Goal: Complete application form

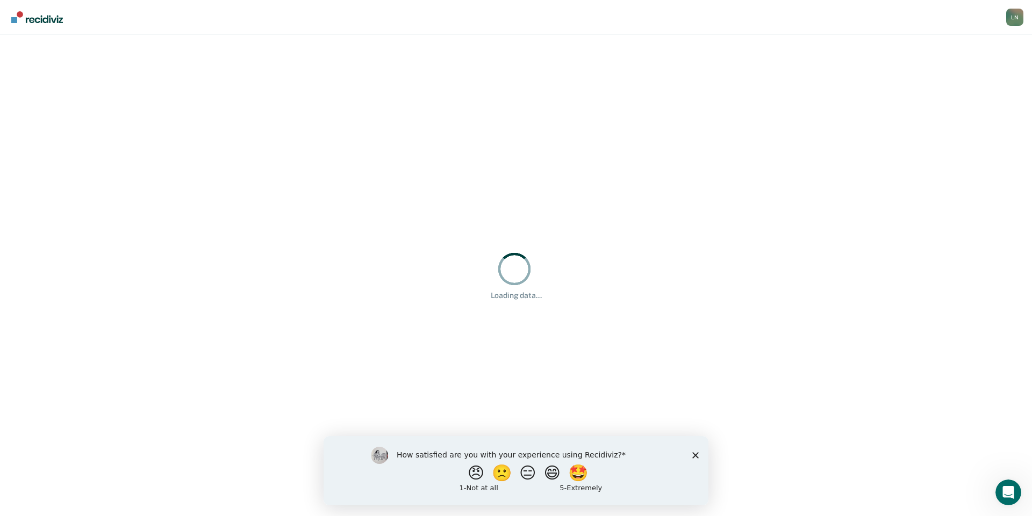
click at [697, 454] on icon "Close survey" at bounding box center [695, 455] width 6 height 6
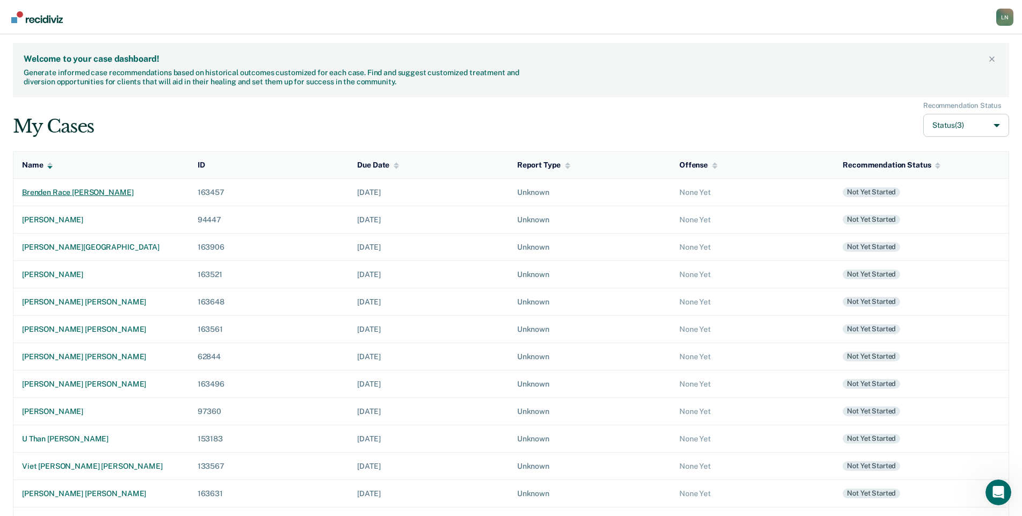
click at [39, 193] on div "brenden race [PERSON_NAME]" at bounding box center [101, 192] width 158 height 9
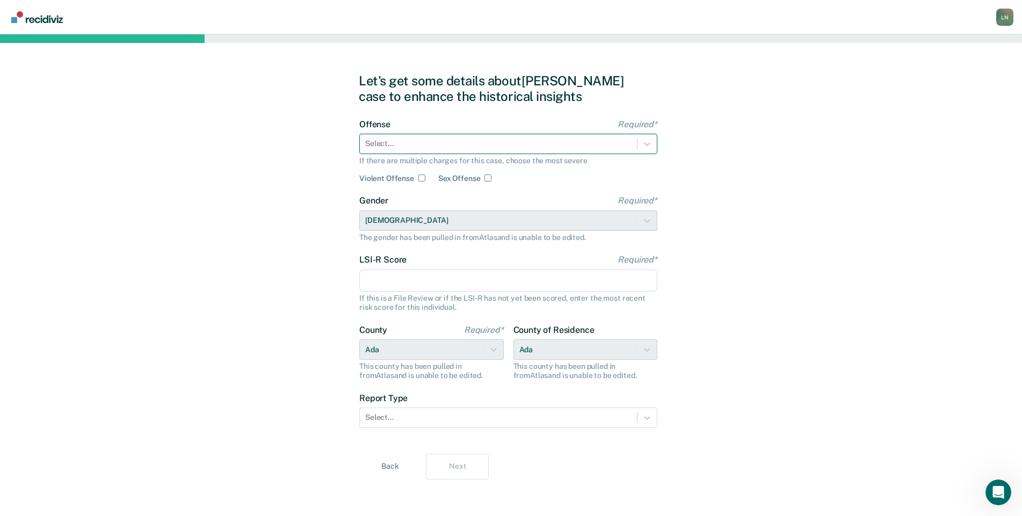
click at [478, 144] on div at bounding box center [498, 143] width 266 height 11
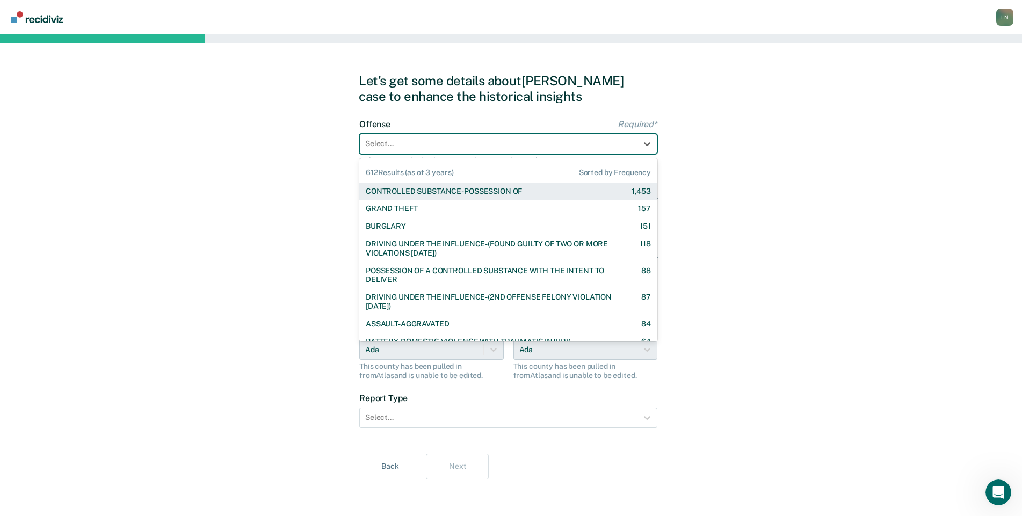
click at [757, 112] on div "Let's get some details about [PERSON_NAME] case to enhance the historical insig…" at bounding box center [511, 276] width 1022 height 484
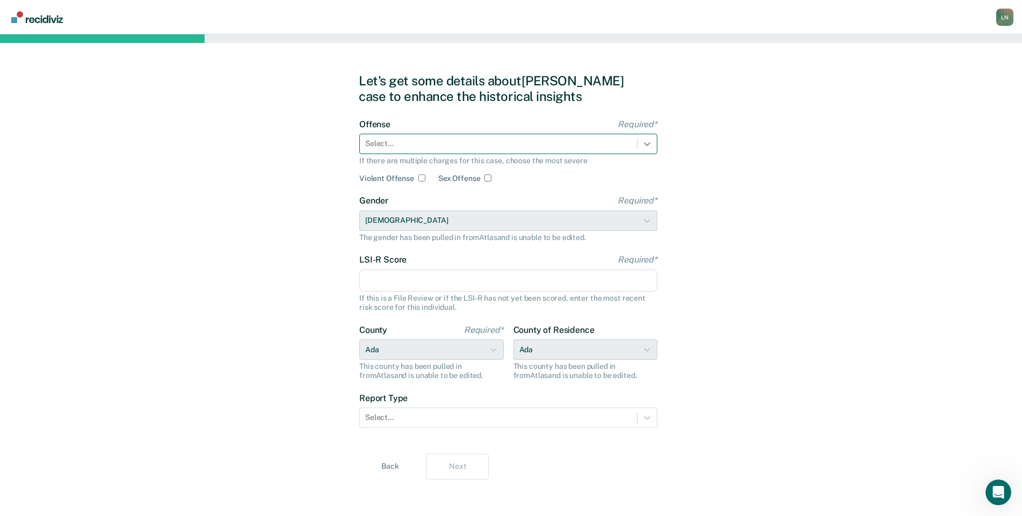
click at [647, 142] on icon at bounding box center [647, 144] width 11 height 11
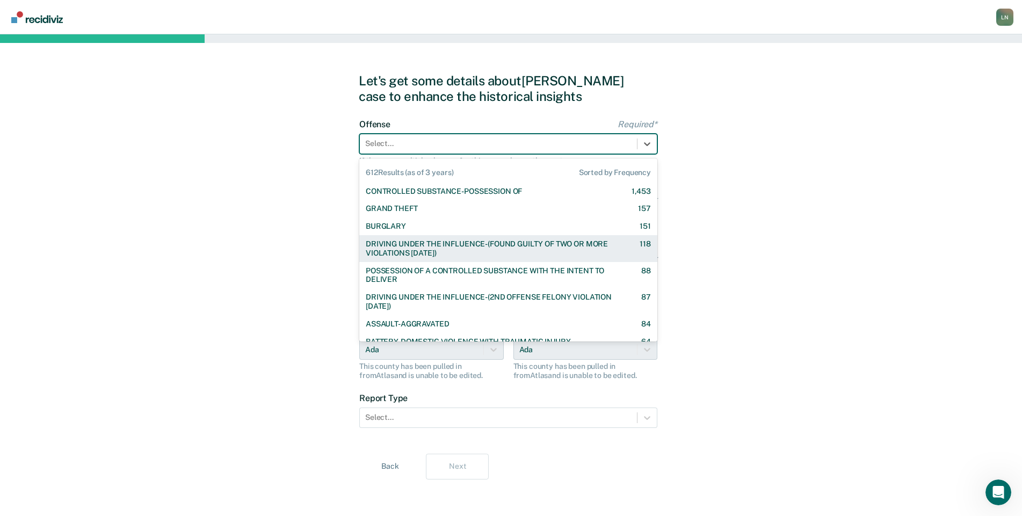
click at [603, 245] on div "DRIVING UNDER THE INFLUENCE-(FOUND GUILTY OF TWO OR MORE VIOLATIONS [DATE])" at bounding box center [493, 249] width 255 height 18
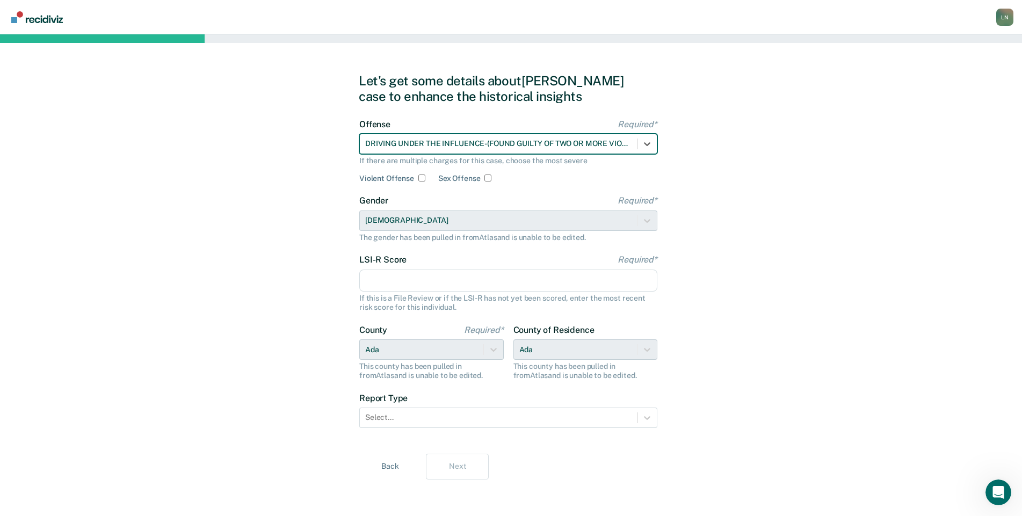
click at [411, 276] on input "LSI-R Score Required*" at bounding box center [508, 281] width 298 height 23
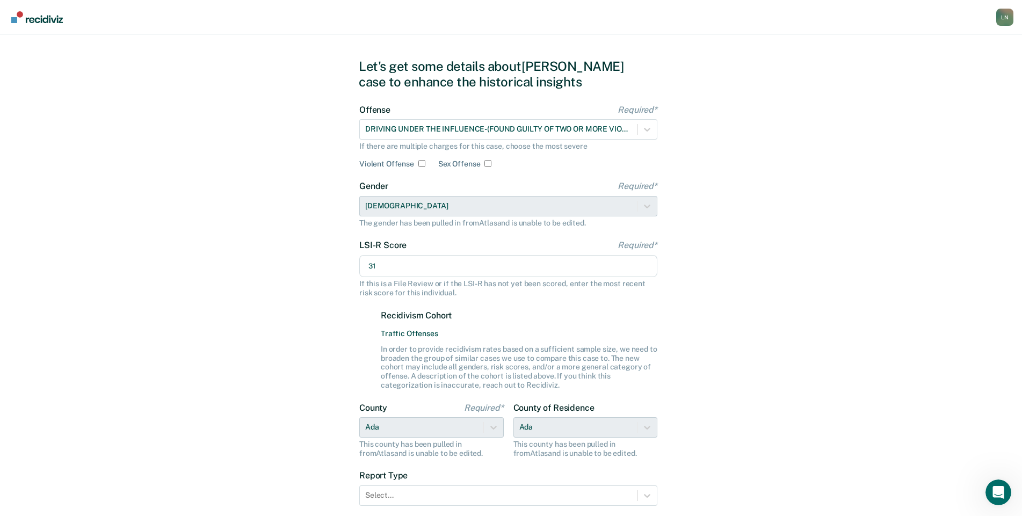
scroll to position [95, 0]
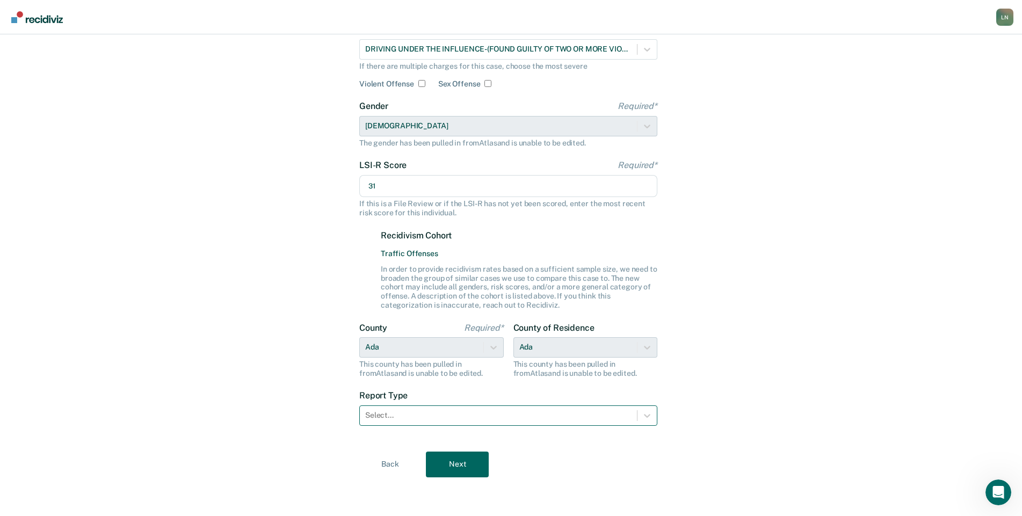
type input "31"
click at [457, 415] on div at bounding box center [498, 415] width 266 height 11
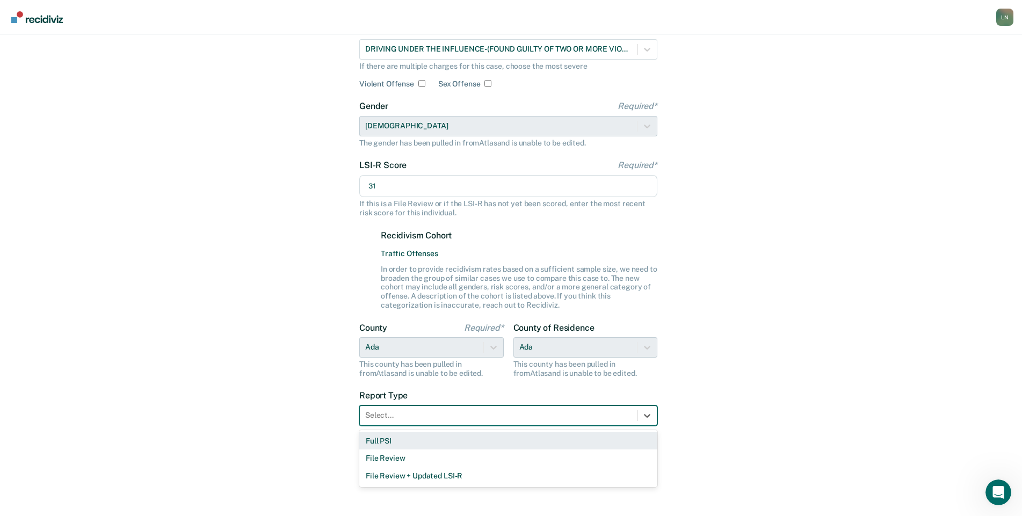
click at [443, 443] on div "Full PSI" at bounding box center [508, 441] width 298 height 18
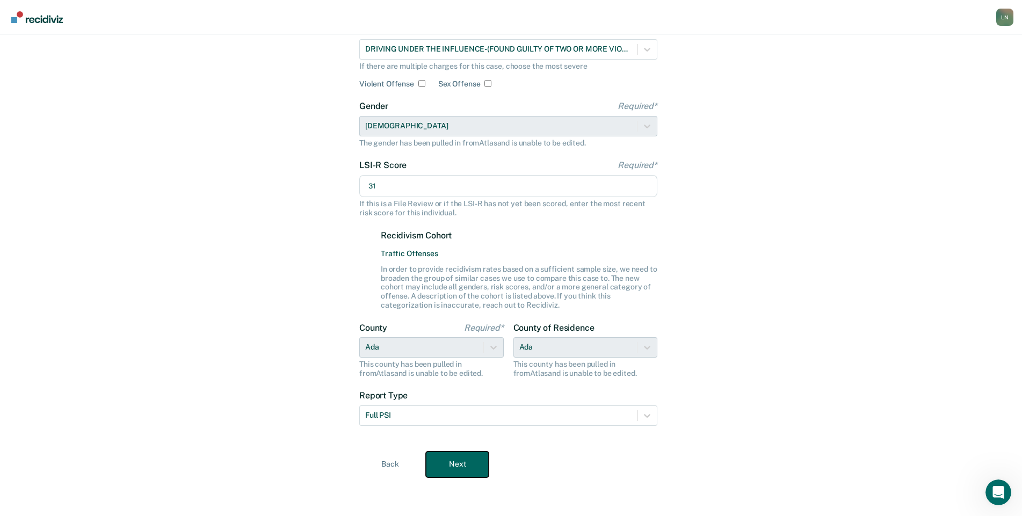
click at [457, 464] on button "Next" at bounding box center [457, 465] width 63 height 26
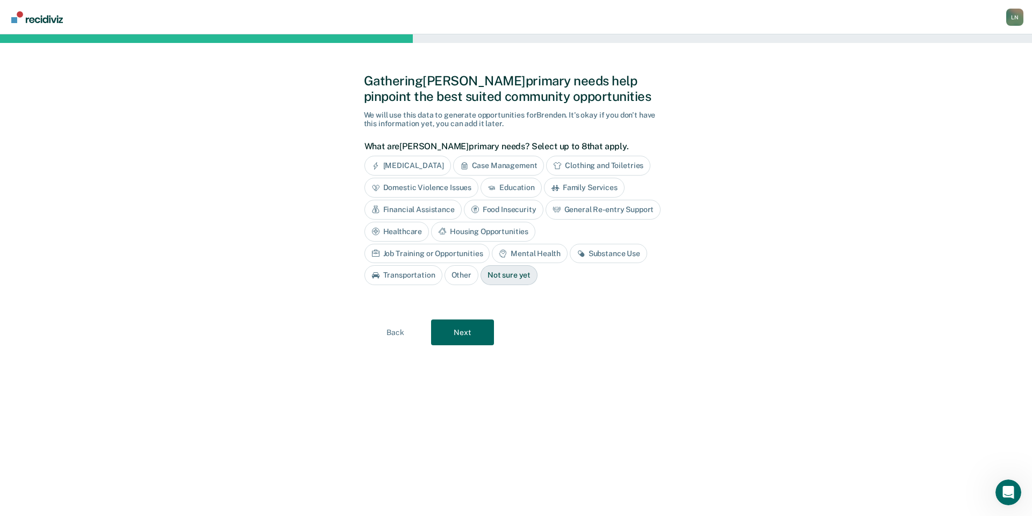
click at [490, 244] on div "Job Training or Opportunities" at bounding box center [427, 254] width 126 height 20
click at [623, 253] on div "Substance Use" at bounding box center [620, 254] width 77 height 20
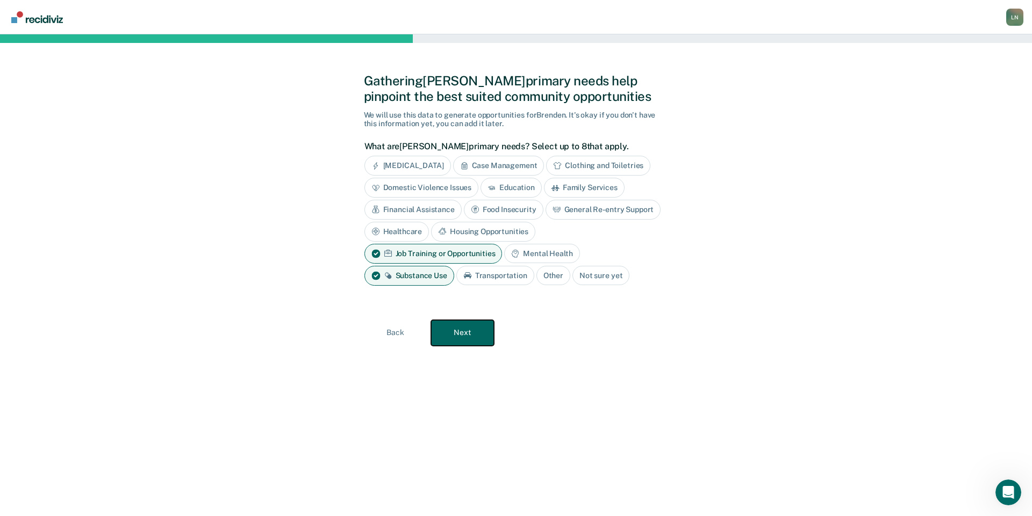
click at [477, 333] on button "Next" at bounding box center [462, 333] width 63 height 26
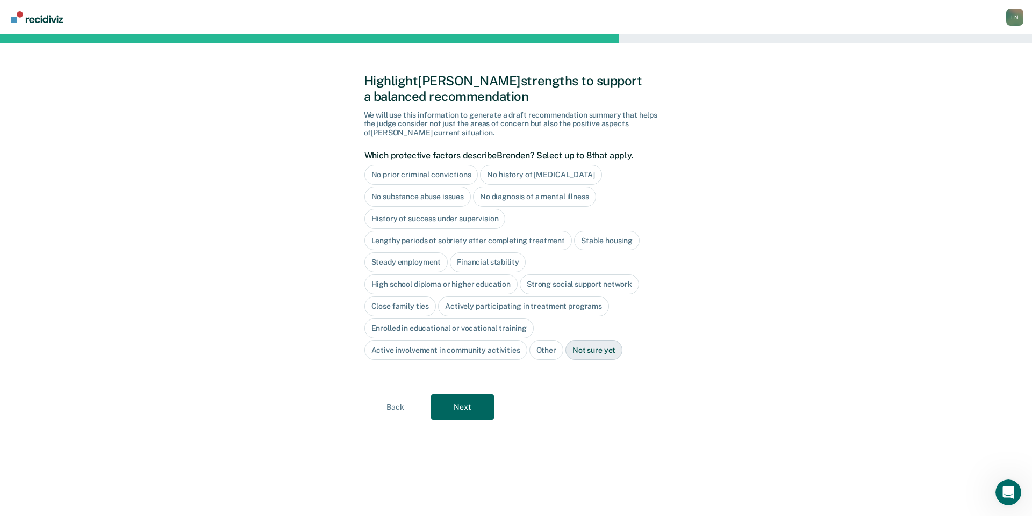
click at [457, 284] on div "High school diploma or higher education" at bounding box center [441, 285] width 154 height 20
click at [413, 311] on div "Close family ties" at bounding box center [400, 307] width 72 height 20
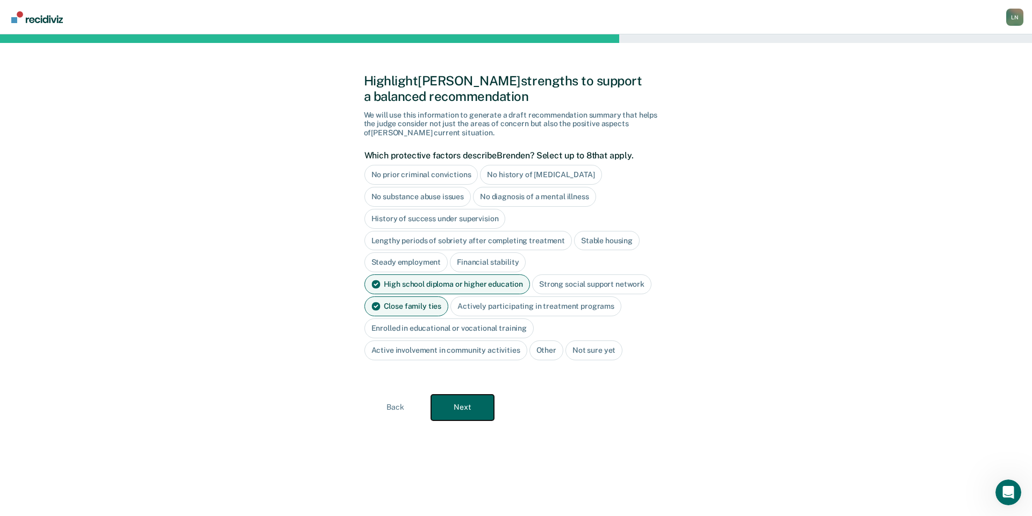
click at [480, 399] on button "Next" at bounding box center [462, 408] width 63 height 26
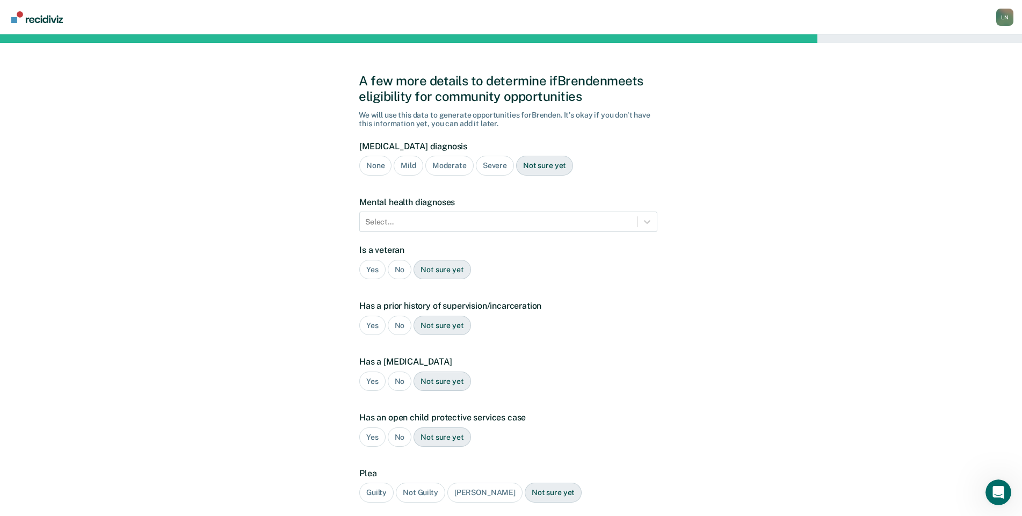
click at [447, 167] on div "Moderate" at bounding box center [450, 166] width 48 height 20
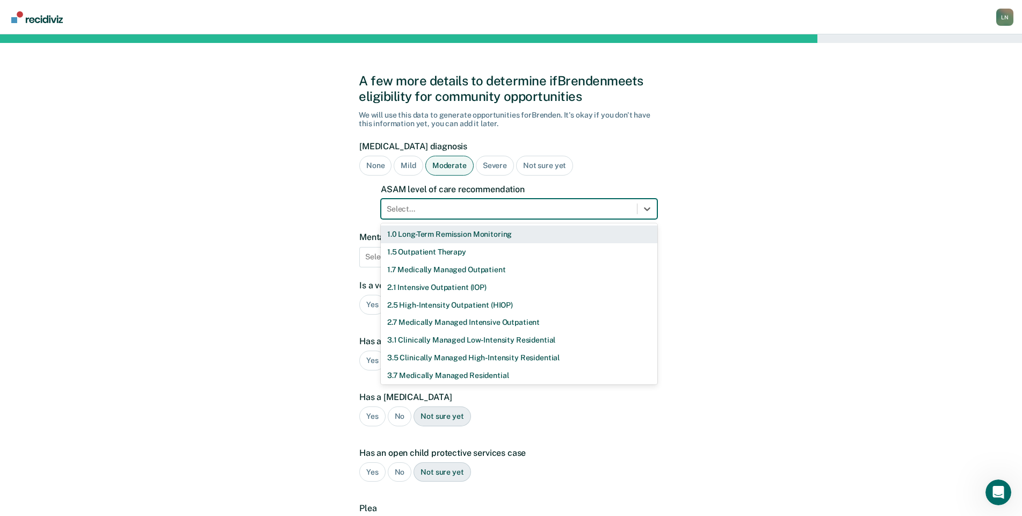
click at [441, 210] on div at bounding box center [509, 209] width 245 height 11
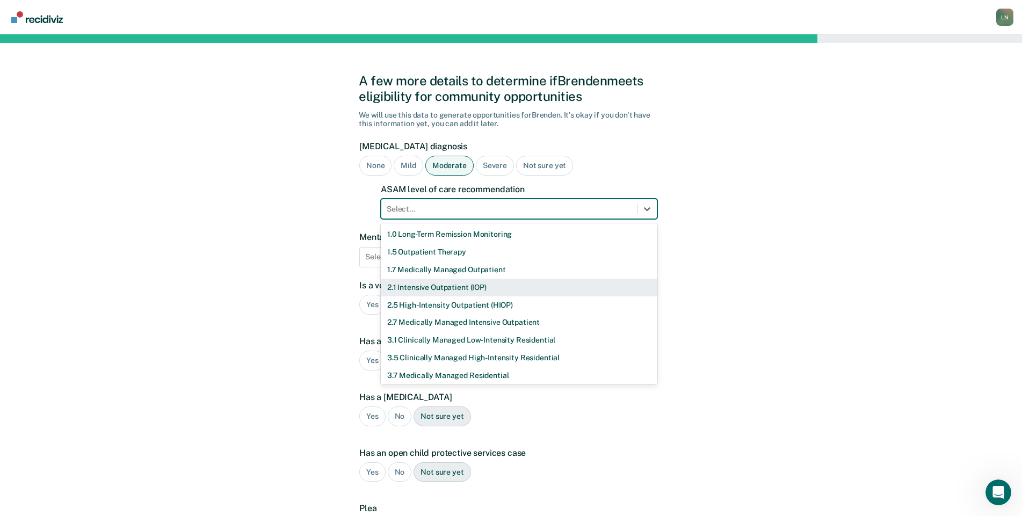
click at [465, 285] on div "2.1 Intensive Outpatient (IOP)" at bounding box center [519, 288] width 277 height 18
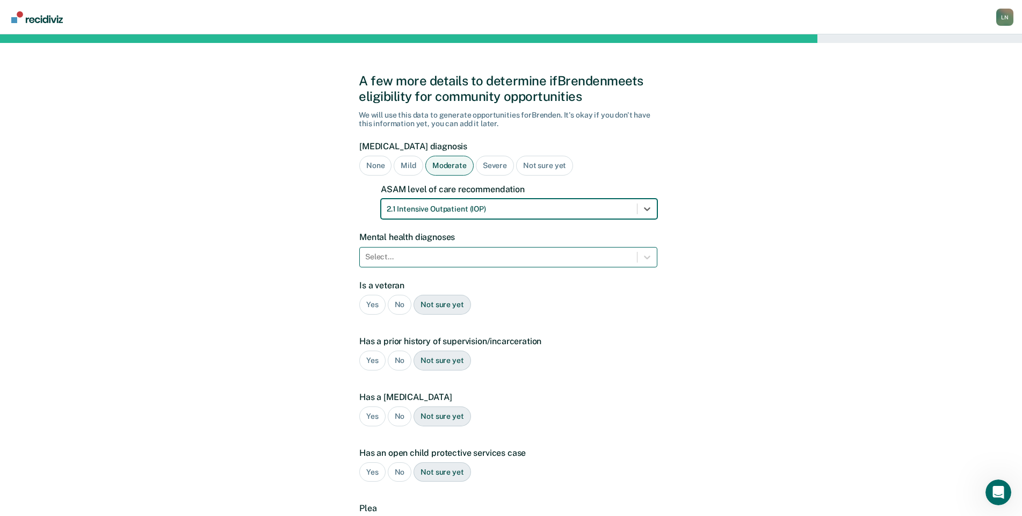
click at [462, 263] on div "Select..." at bounding box center [498, 257] width 277 height 16
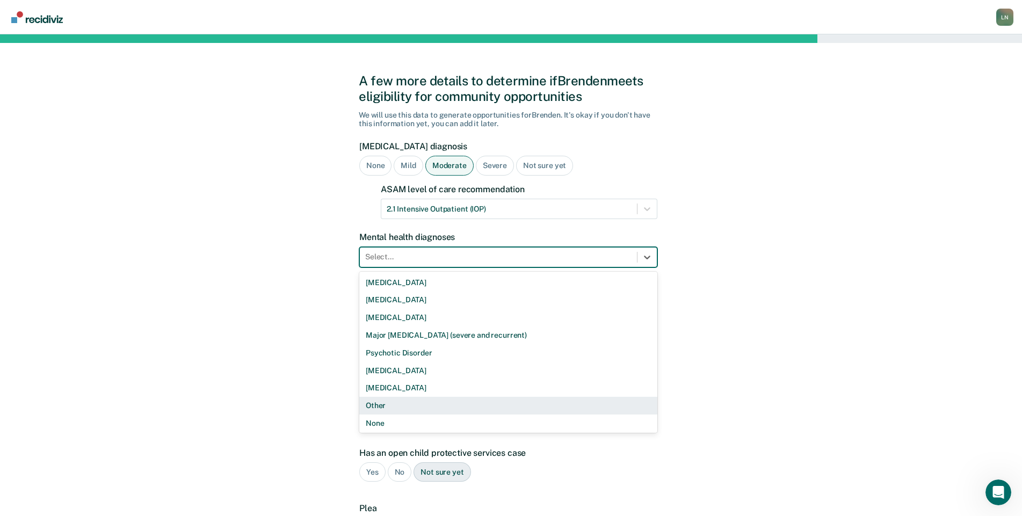
click at [453, 409] on div "Other" at bounding box center [508, 406] width 298 height 18
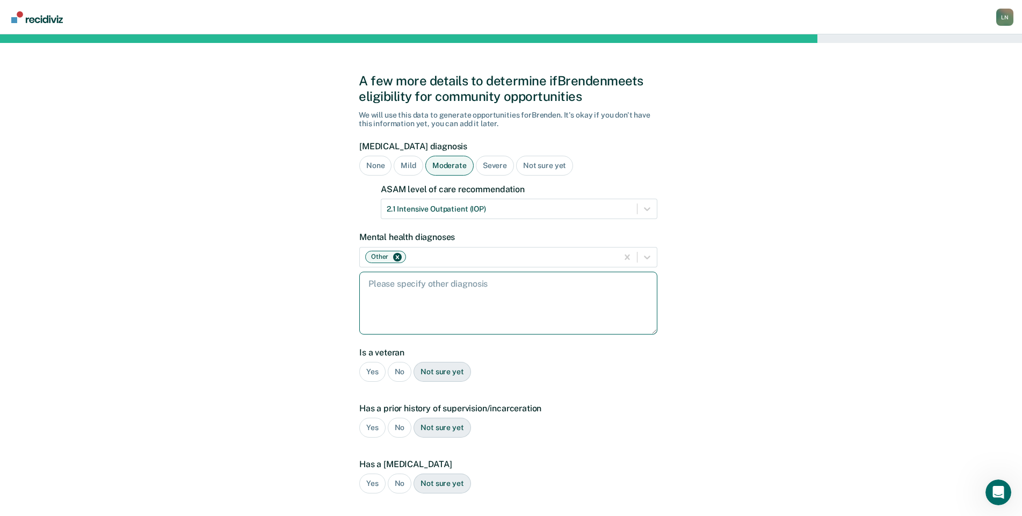
click at [444, 301] on textarea at bounding box center [508, 303] width 298 height 63
type textarea "Drug induced [MEDICAL_DATA]"
click at [398, 371] on div "No" at bounding box center [400, 372] width 24 height 20
click at [372, 423] on div "Yes" at bounding box center [372, 428] width 26 height 20
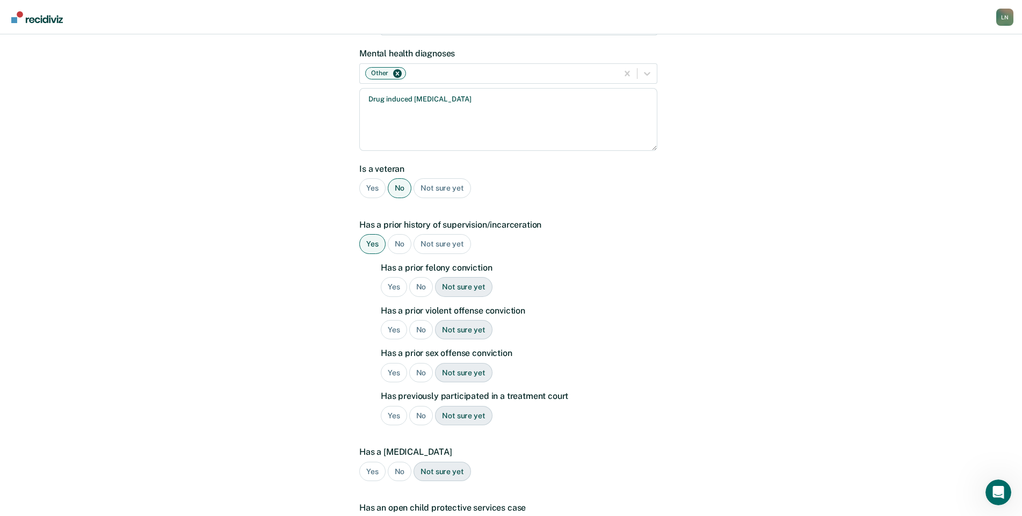
scroll to position [203, 0]
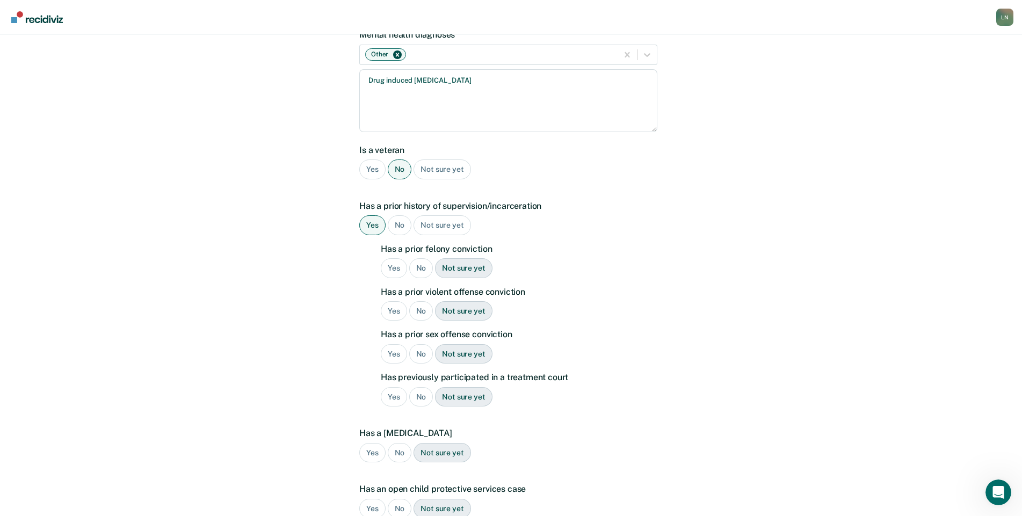
click at [426, 270] on div "No" at bounding box center [421, 268] width 24 height 20
click at [397, 264] on div "Yes" at bounding box center [394, 268] width 26 height 20
click at [400, 311] on div "Yes" at bounding box center [394, 311] width 26 height 20
click at [419, 349] on div "No" at bounding box center [421, 354] width 24 height 20
click at [419, 395] on div "No" at bounding box center [421, 397] width 24 height 20
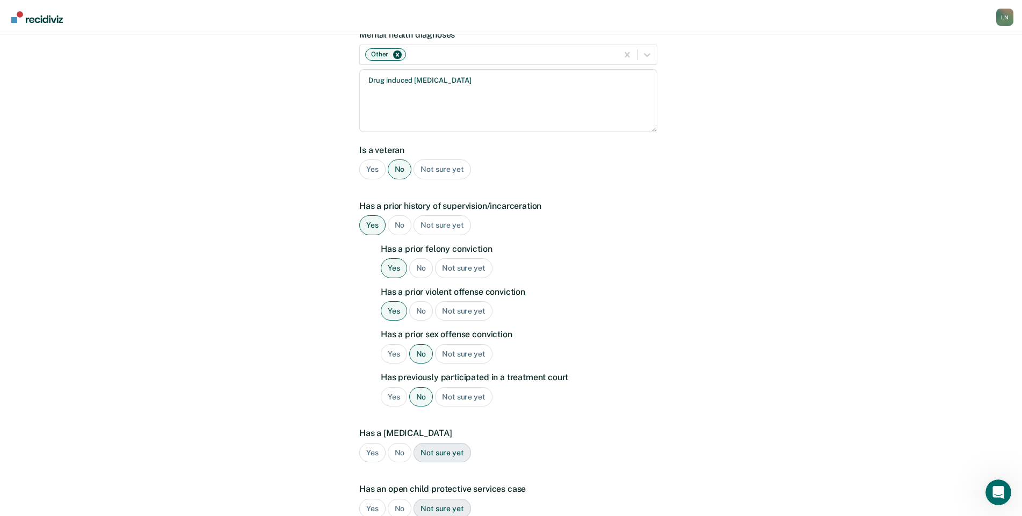
click at [403, 455] on div "No" at bounding box center [400, 453] width 24 height 20
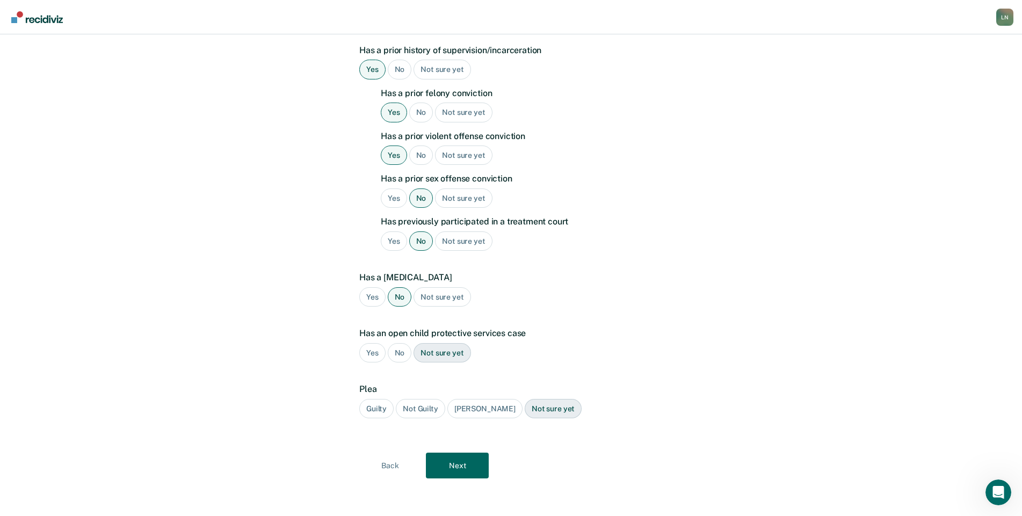
scroll to position [359, 0]
click at [399, 352] on div "No" at bounding box center [400, 352] width 24 height 20
click at [374, 410] on div "Guilty" at bounding box center [376, 408] width 34 height 20
click at [467, 468] on button "Next" at bounding box center [457, 465] width 63 height 26
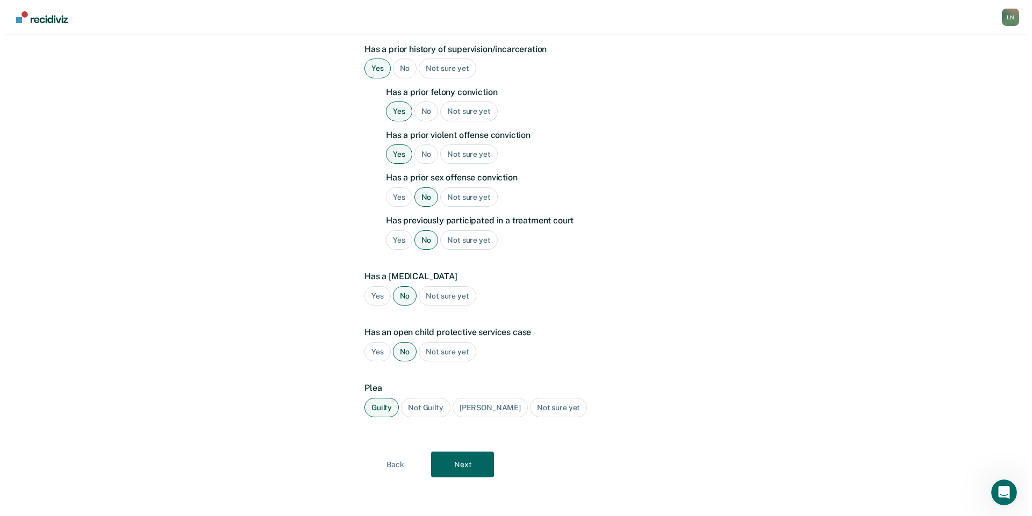
scroll to position [0, 0]
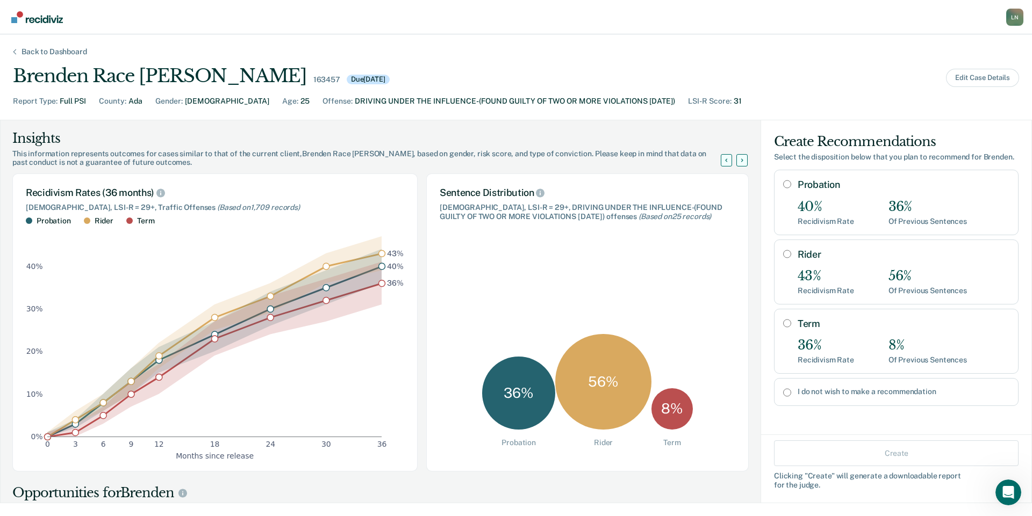
click at [864, 397] on div "I do not wish to make a recommendation" at bounding box center [896, 392] width 244 height 28
radio input "true"
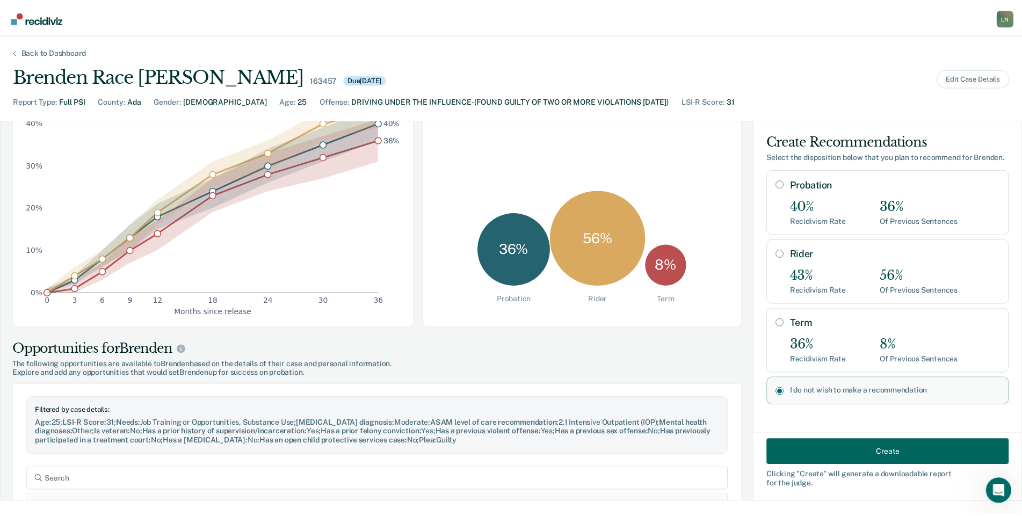
scroll to position [145, 0]
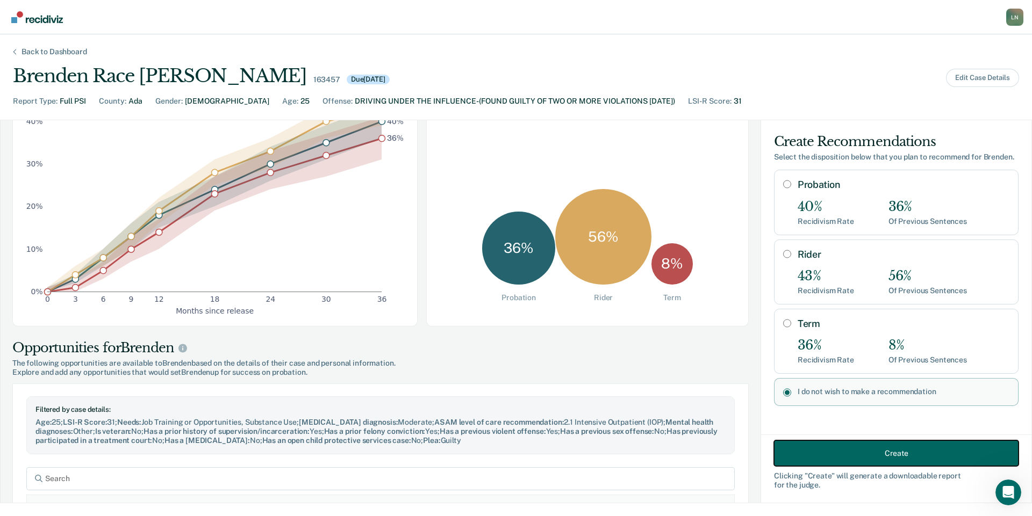
click at [932, 453] on button "Create" at bounding box center [896, 454] width 244 height 26
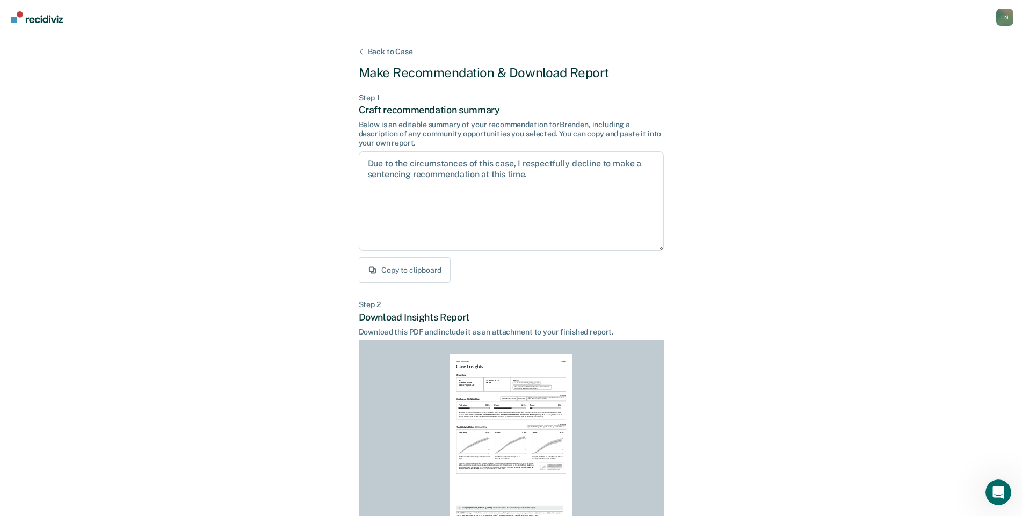
scroll to position [96, 0]
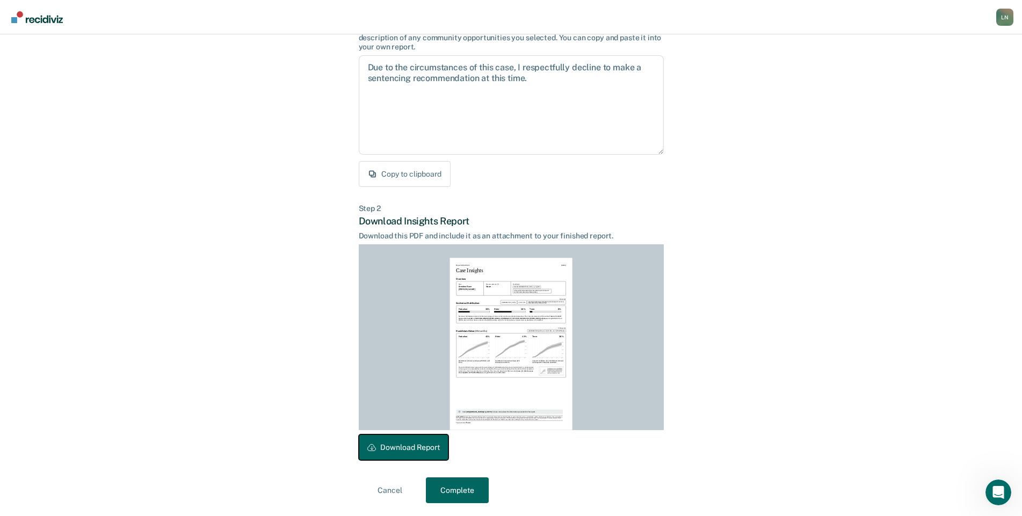
click at [417, 448] on button "Download Report" at bounding box center [404, 448] width 90 height 26
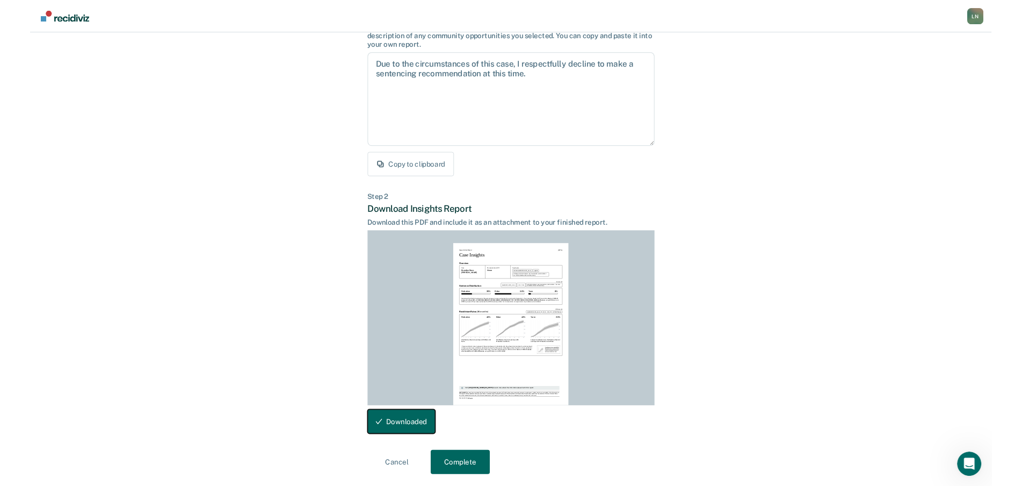
scroll to position [0, 0]
